Goal: Task Accomplishment & Management: Manage account settings

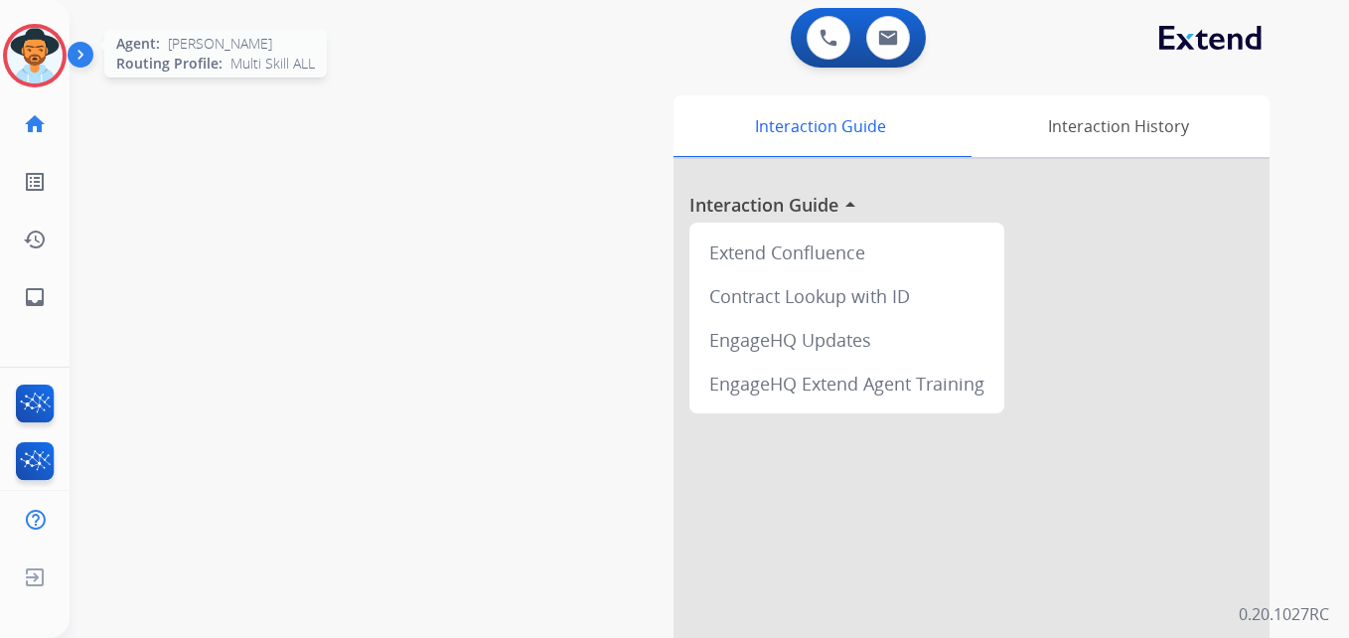
click at [20, 48] on img at bounding box center [35, 56] width 56 height 56
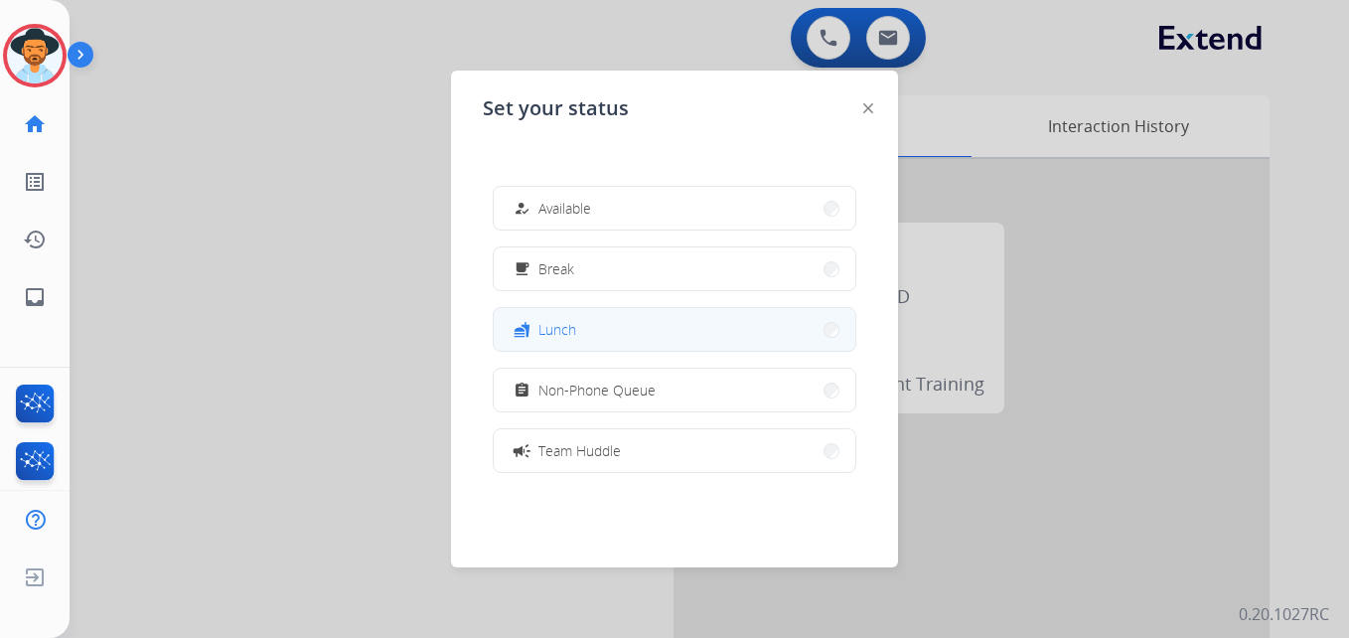
scroll to position [314, 0]
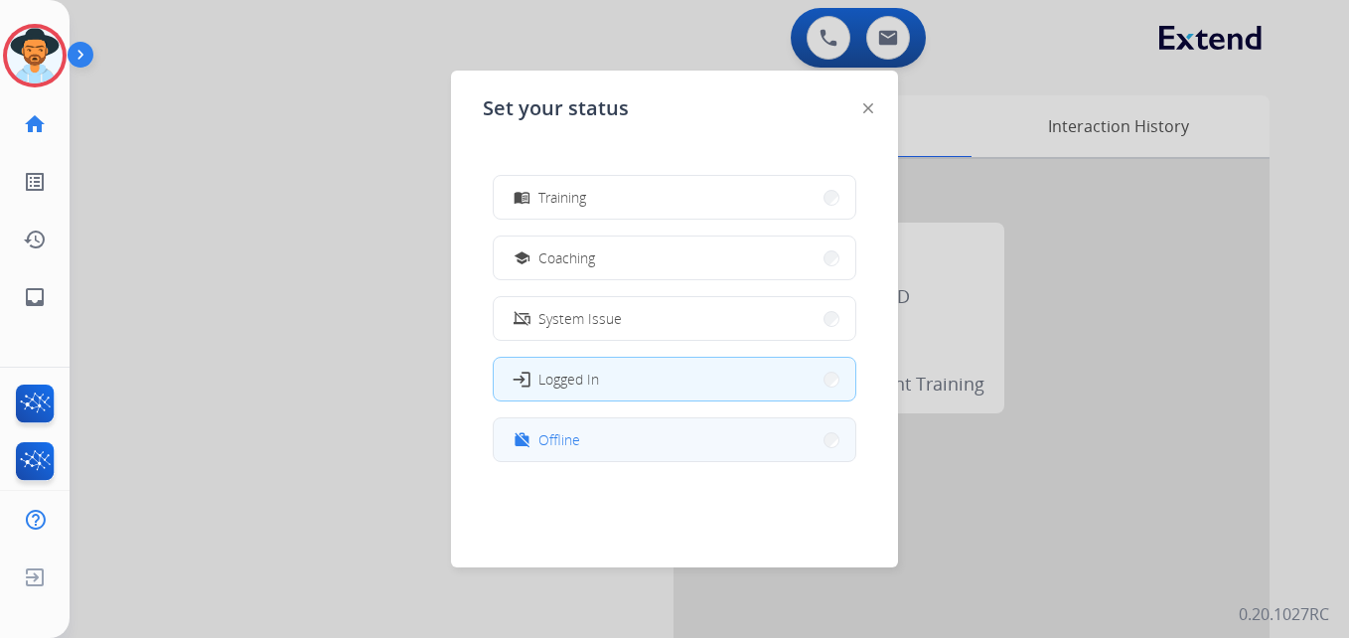
click at [591, 437] on button "work_off Offline" at bounding box center [675, 439] width 362 height 43
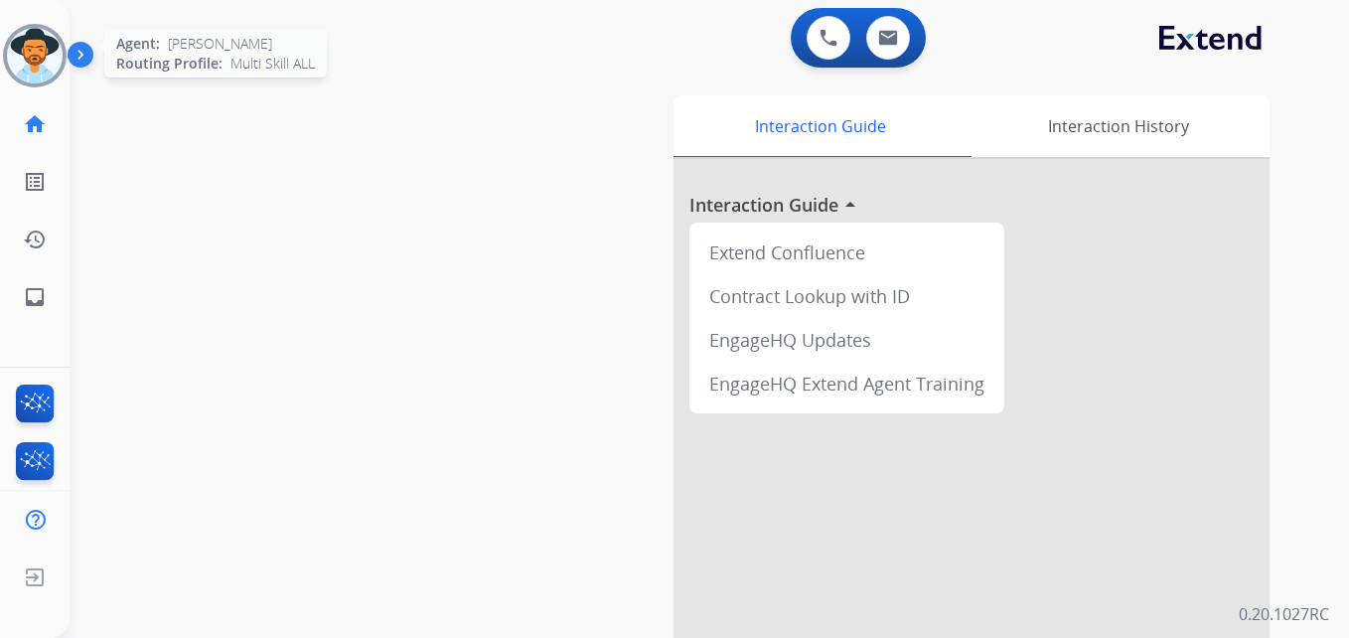
click at [44, 65] on img at bounding box center [35, 56] width 56 height 56
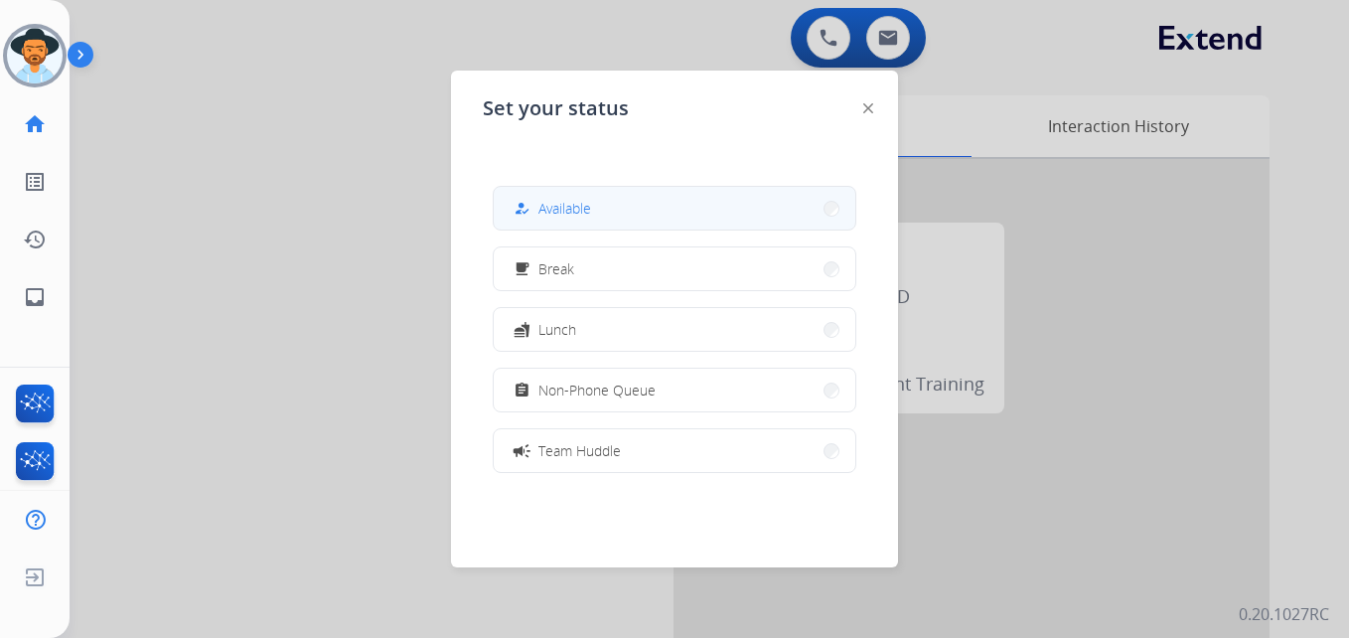
click at [542, 213] on div "how_to_reg Available" at bounding box center [550, 209] width 81 height 24
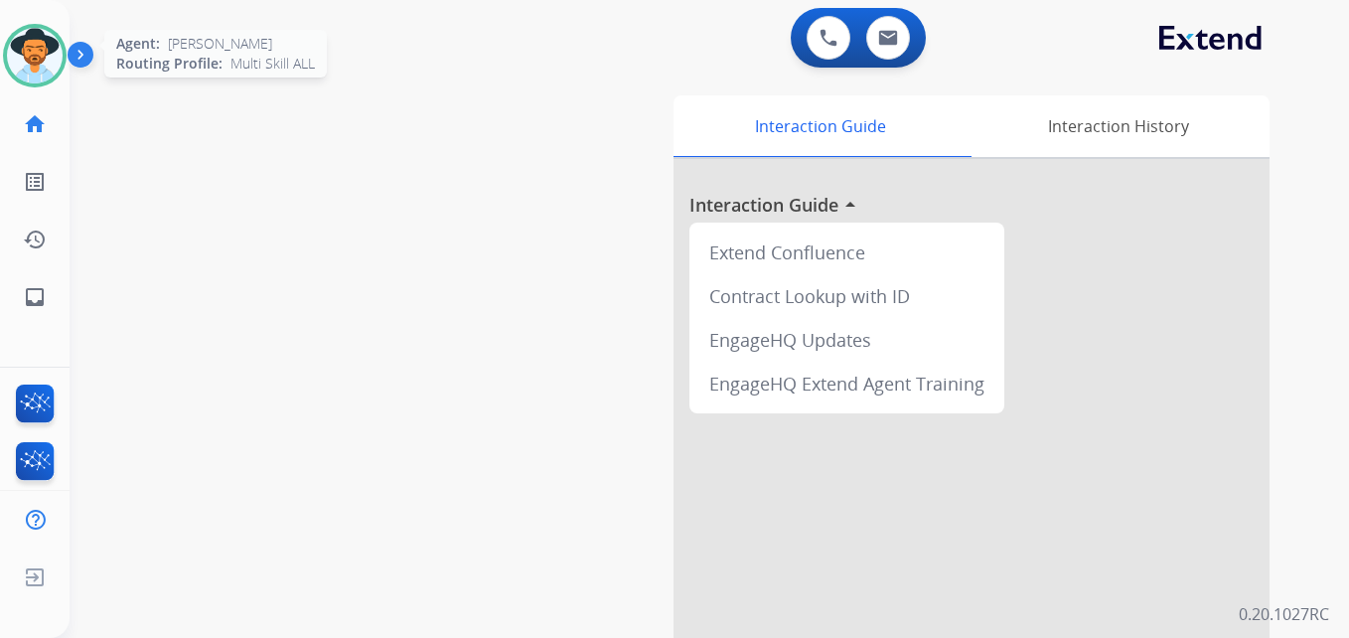
click at [56, 60] on img at bounding box center [35, 56] width 56 height 56
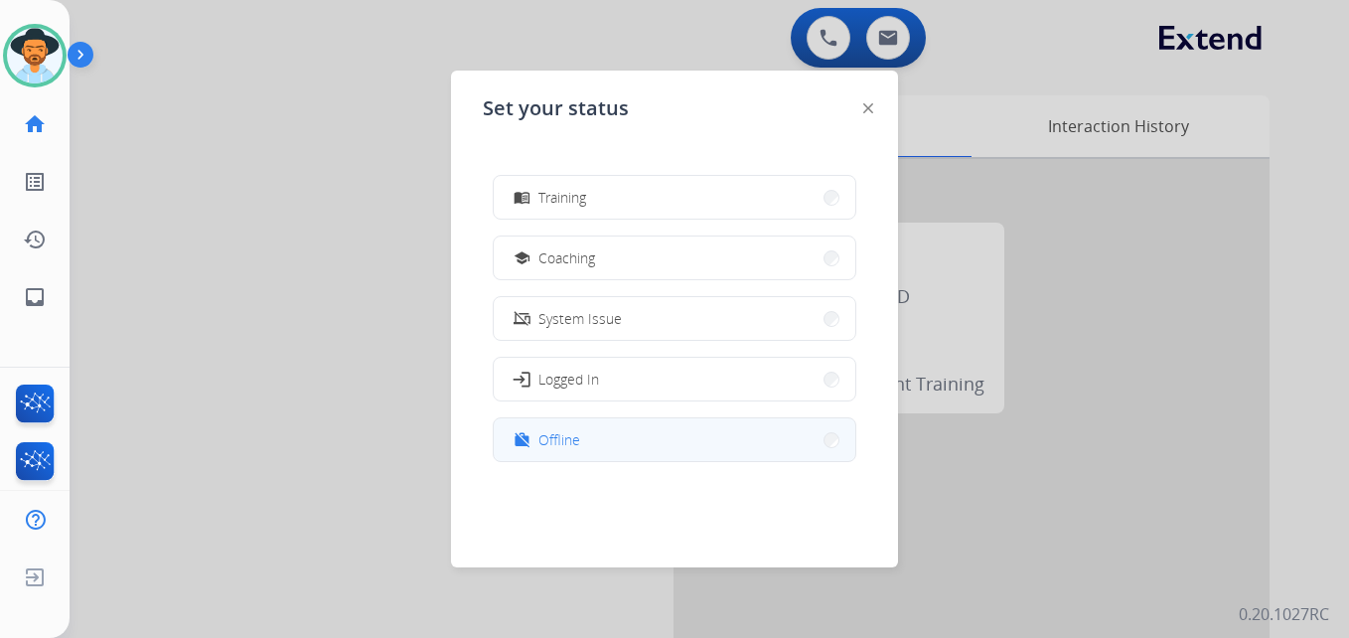
click at [548, 461] on div "work_off Offline" at bounding box center [675, 439] width 364 height 45
click at [554, 436] on span "Offline" at bounding box center [559, 439] width 42 height 21
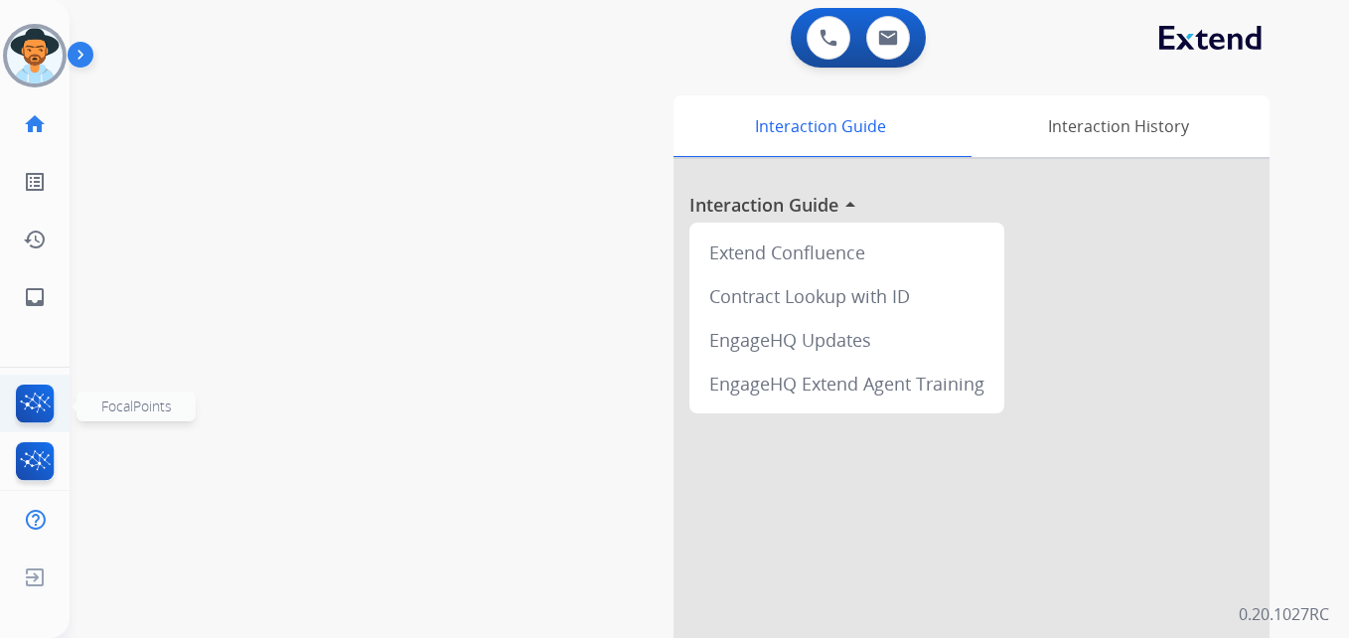
click at [34, 406] on img at bounding box center [35, 407] width 47 height 46
